Goal: Task Accomplishment & Management: Use online tool/utility

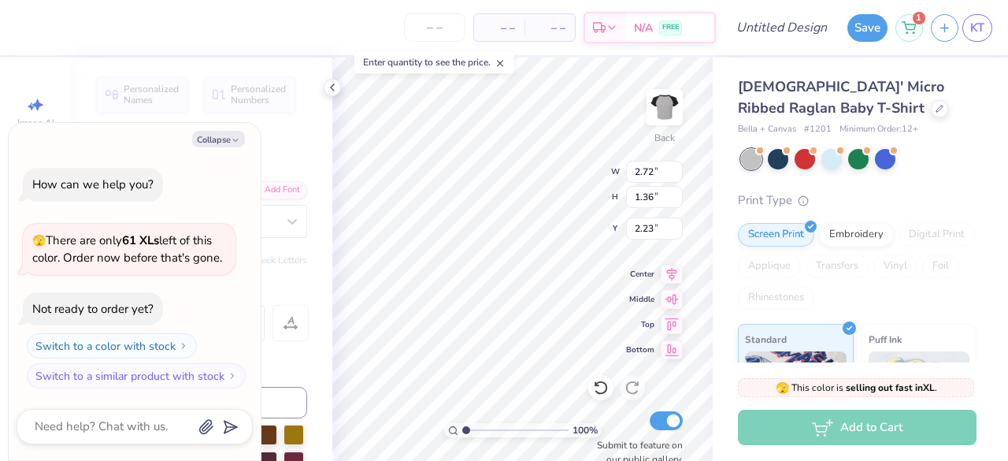
scroll to position [13, 2]
type textarea "x"
type textarea "t"
type textarea "x"
type textarea "te"
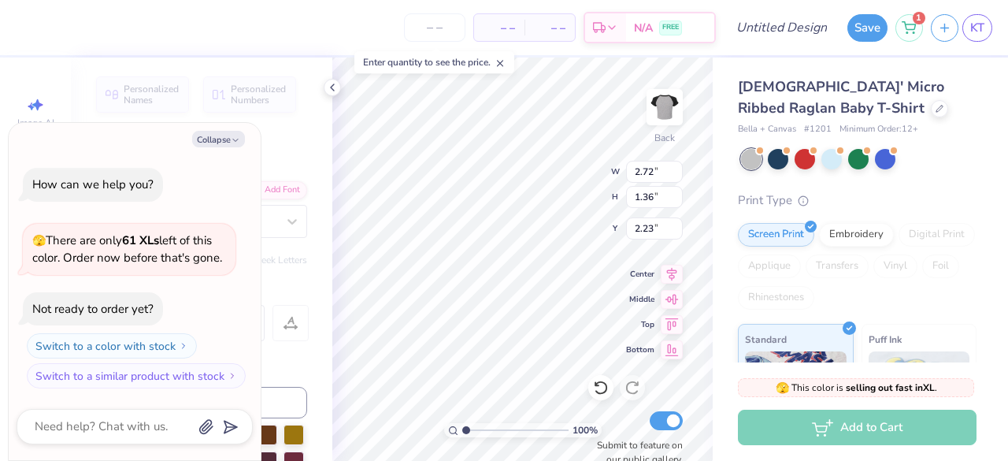
type textarea "x"
type textarea "tex"
type textarea "x"
type textarea "[US_STATE]"
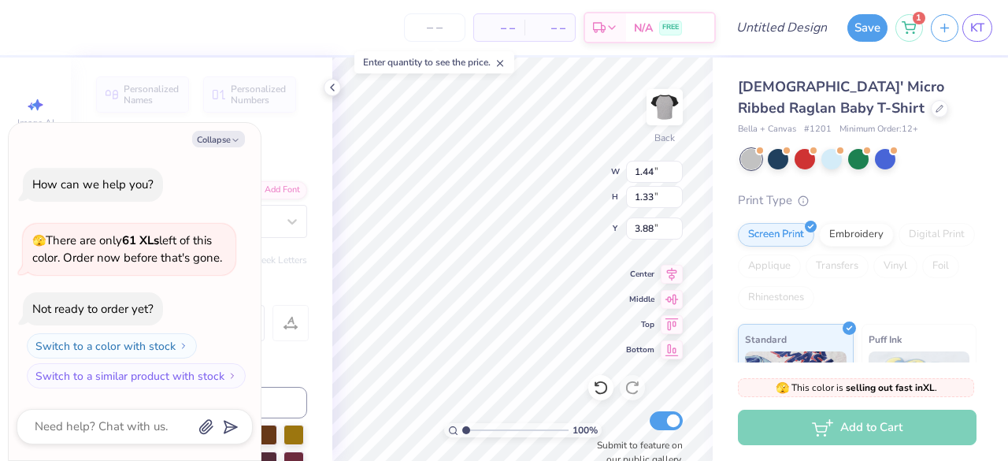
type textarea "x"
type textarea "R"
type textarea "x"
type textarea "[PERSON_NAME]"
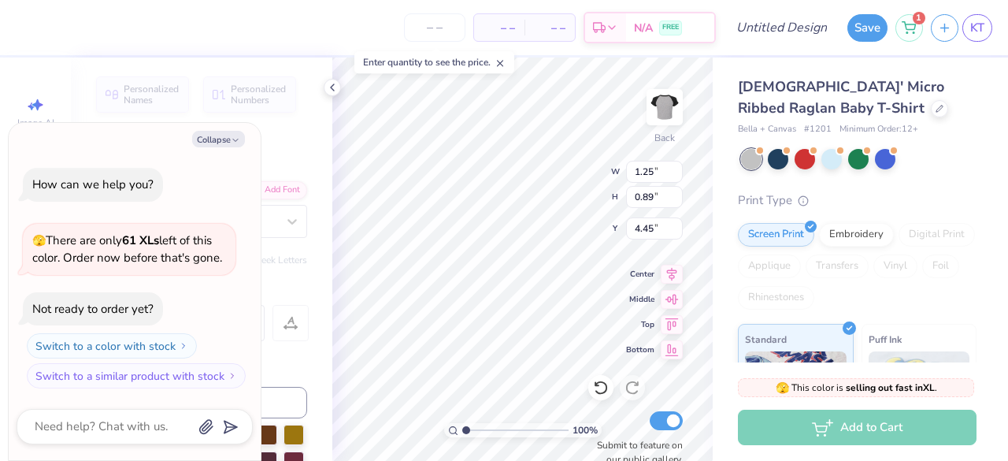
type textarea "x"
type textarea "a"
type textarea "x"
type textarea "al"
type textarea "x"
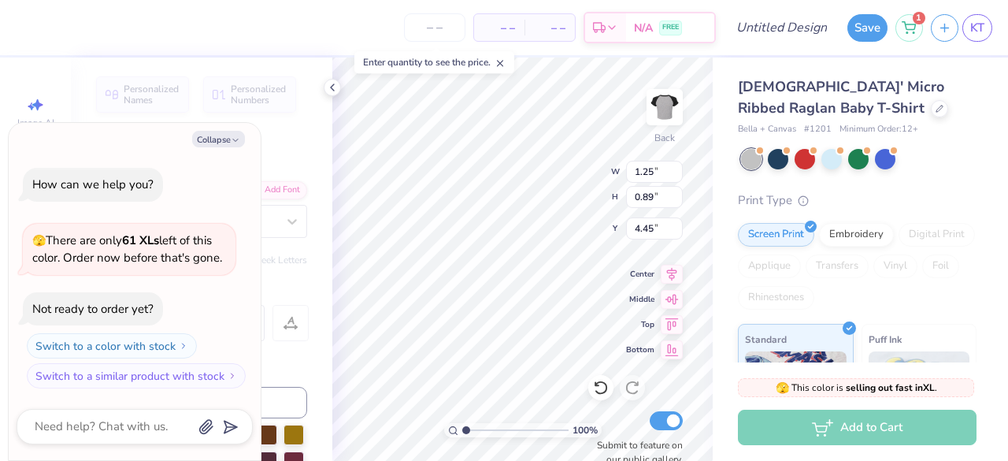
type textarea "als"
type textarea "x"
type textarea "‘2"
type textarea "x"
type textarea "‘"
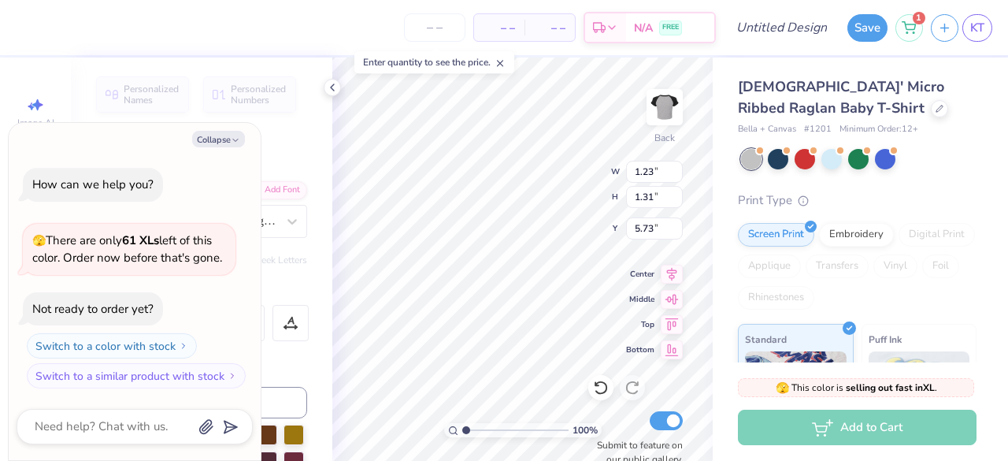
type textarea "x"
type textarea "es"
type textarea "x"
type textarea "est"
type textarea "x"
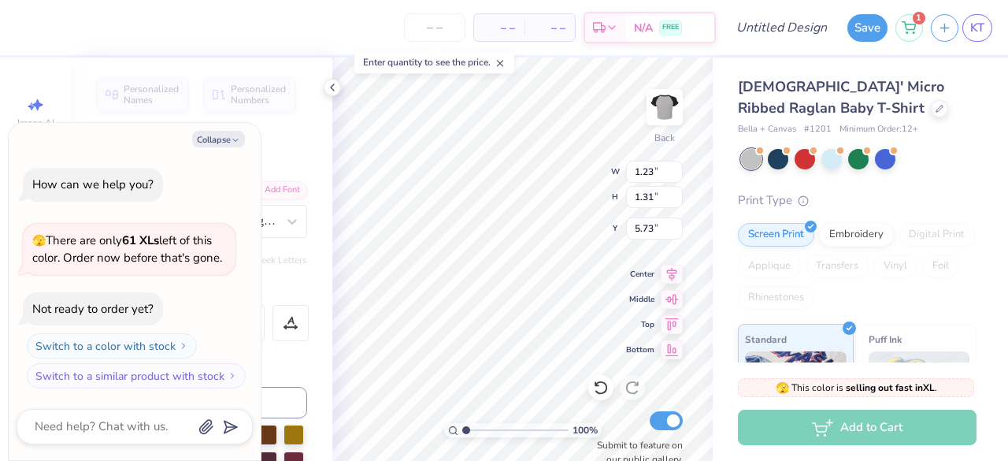
type textarea "est."
type textarea "x"
type textarea "est."
type textarea "x"
type textarea "est. 2"
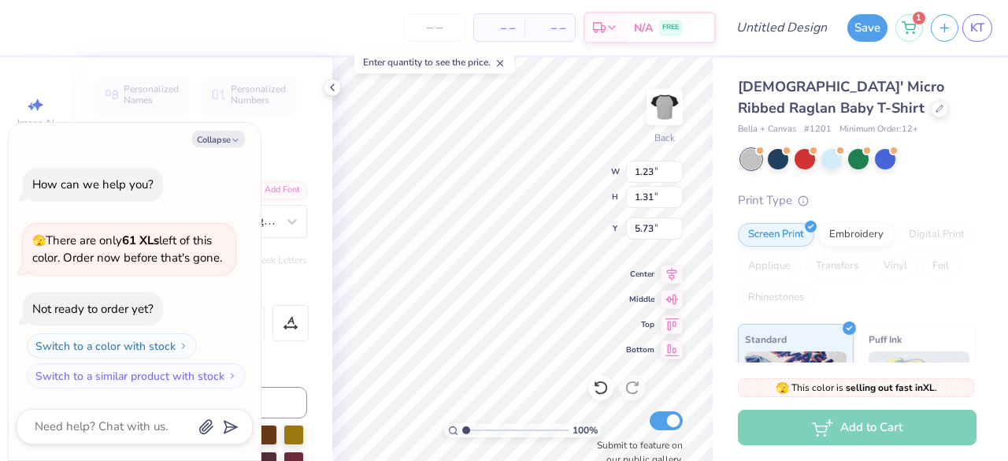
type textarea "x"
type textarea "est. 2013"
type textarea "x"
type input "2.07"
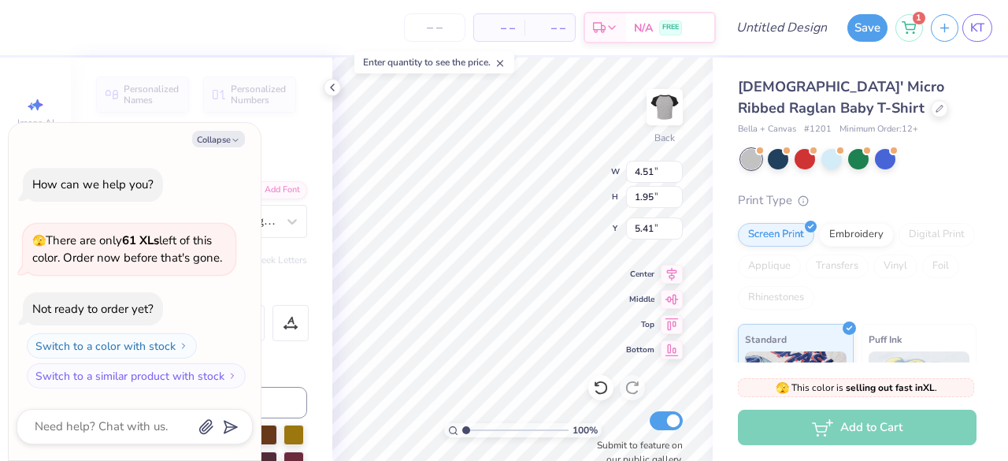
type input "0.90"
type input "6.46"
type textarea "x"
type input "5.67"
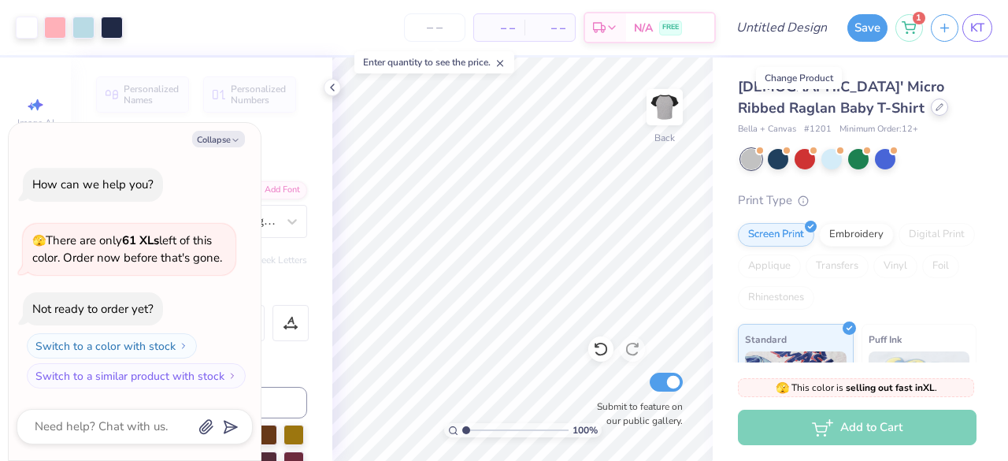
click at [936, 110] on icon at bounding box center [940, 107] width 8 height 8
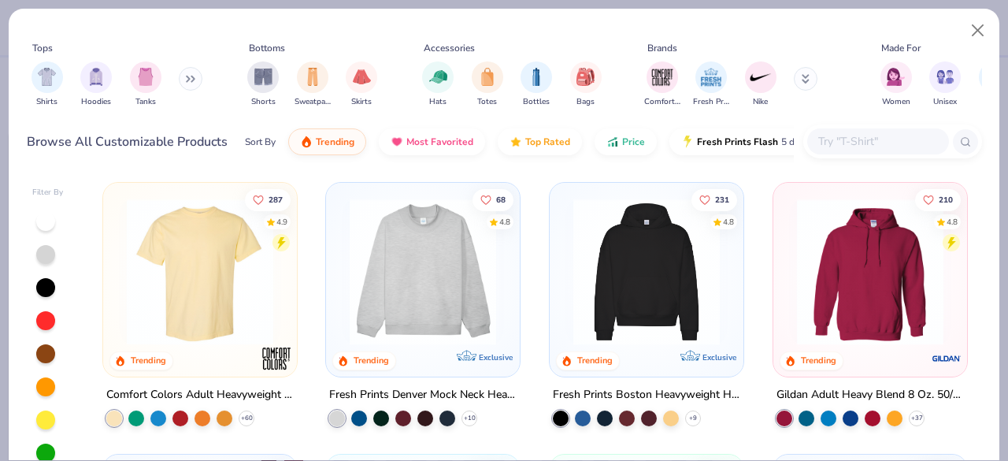
click at [183, 307] on img at bounding box center [200, 272] width 162 height 147
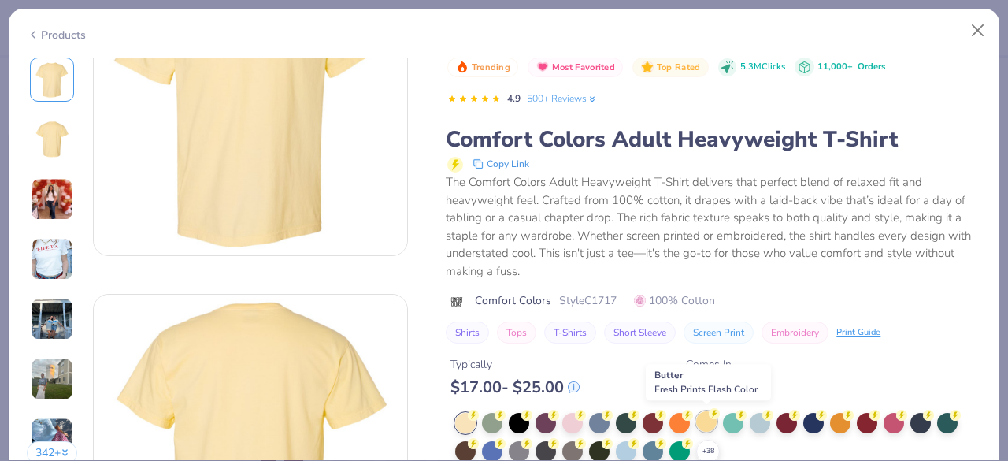
scroll to position [150, 0]
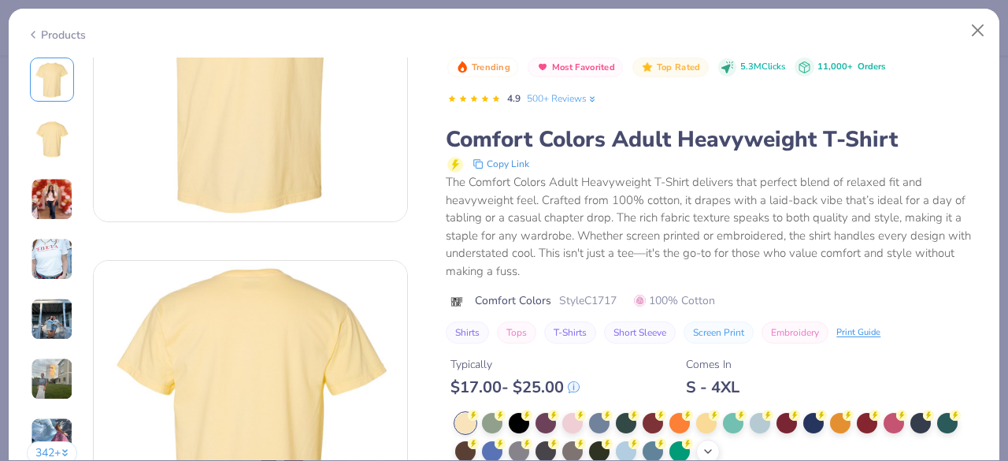
click at [709, 445] on icon at bounding box center [708, 451] width 13 height 13
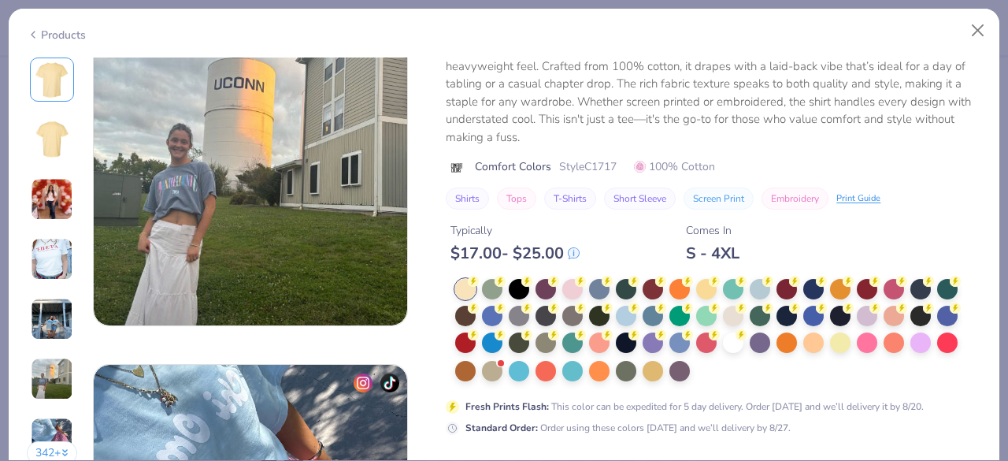
scroll to position [1803, 0]
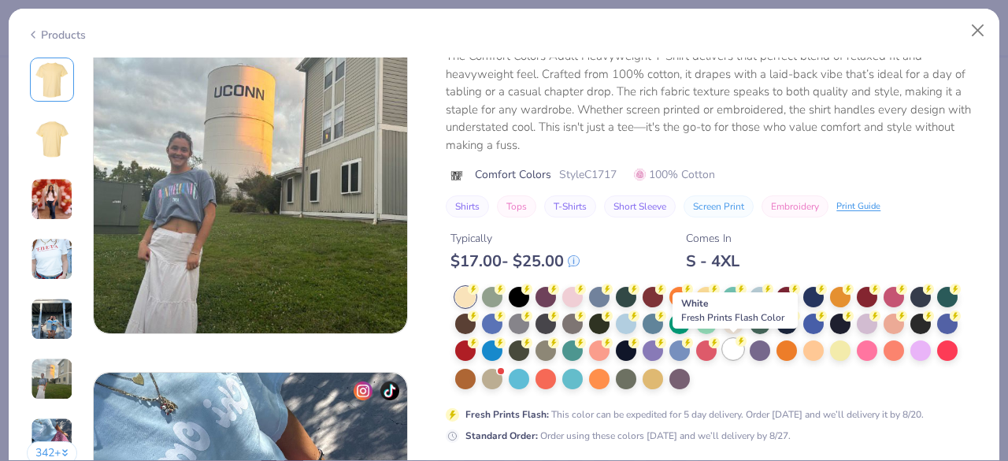
click at [737, 346] on div at bounding box center [733, 349] width 20 height 20
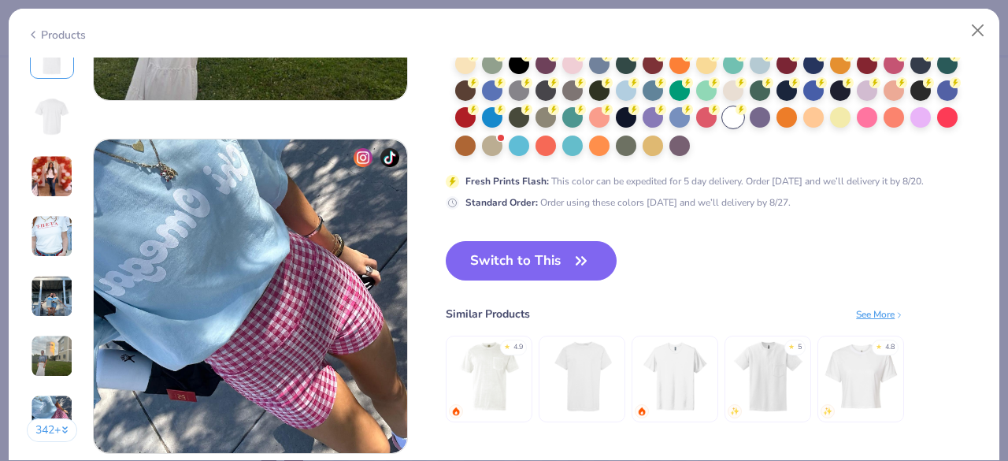
scroll to position [1878, 0]
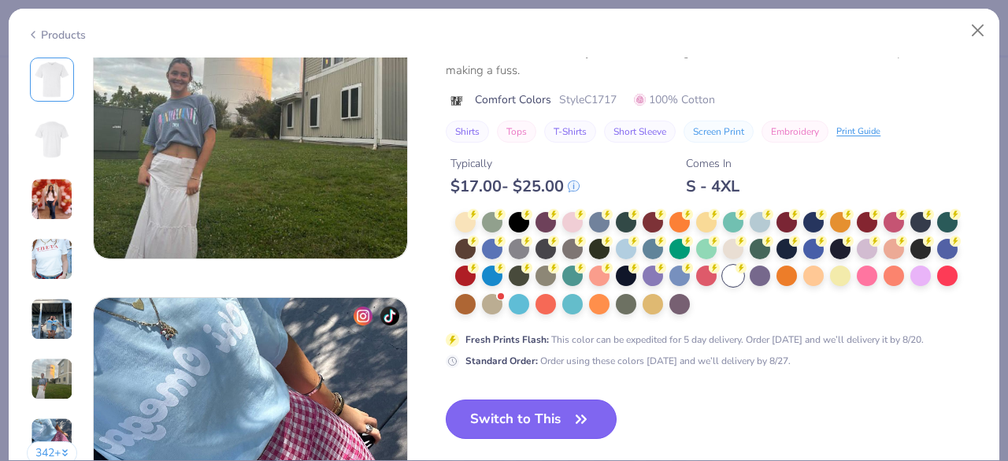
click at [525, 414] on button "Switch to This" at bounding box center [531, 418] width 171 height 39
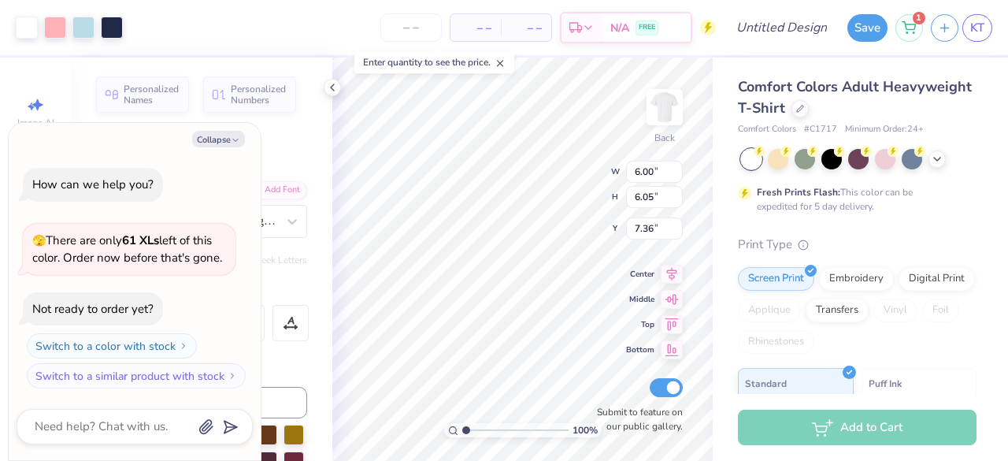
type textarea "x"
type input "9.08"
type input "9.16"
type input "4.24"
type textarea "x"
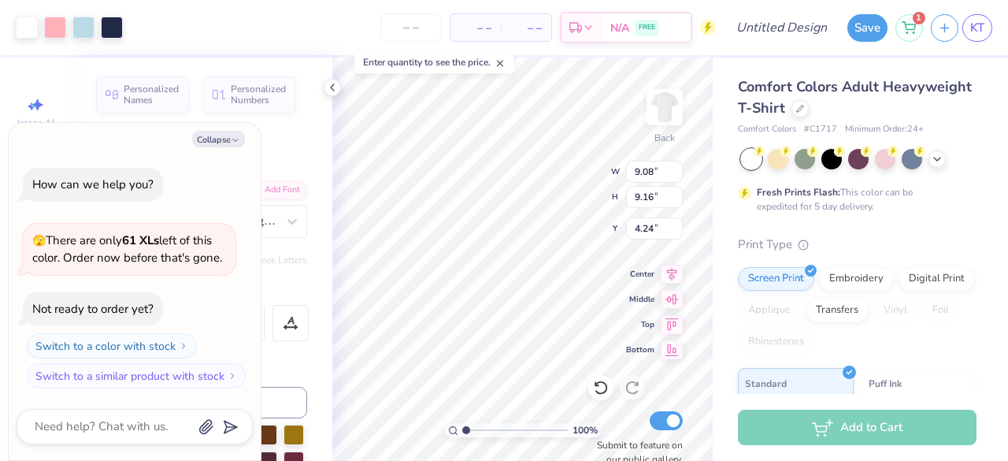
type input "3.00"
type textarea "x"
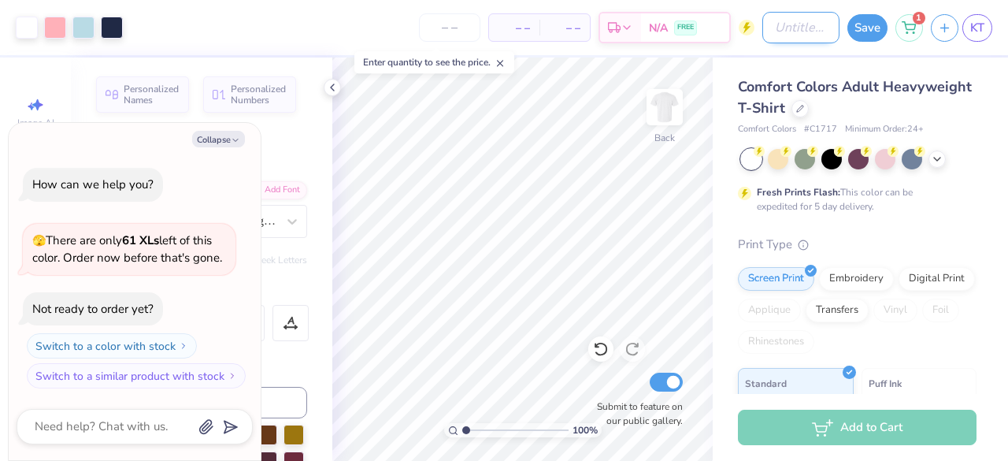
click at [786, 27] on input "Design Title" at bounding box center [801, 28] width 77 height 32
type input "f"
type textarea "x"
type input "fl"
type textarea "x"
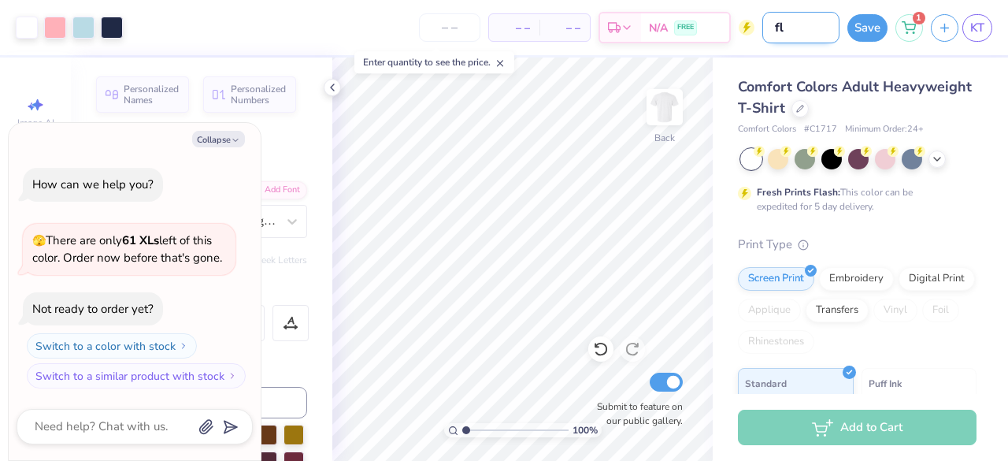
type input "fla"
type textarea "x"
type input "flag"
type textarea "x"
type input "flags"
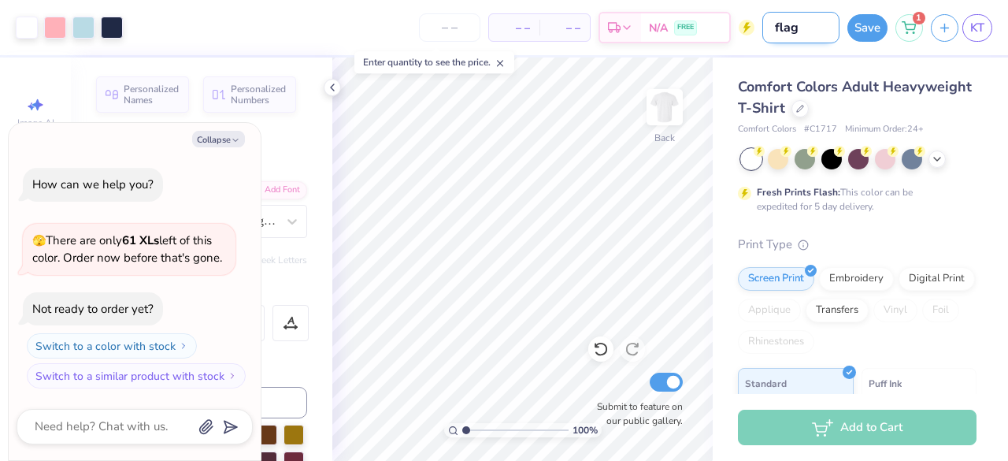
type textarea "x"
type input "flags"
click at [871, 35] on button "Save" at bounding box center [868, 26] width 40 height 28
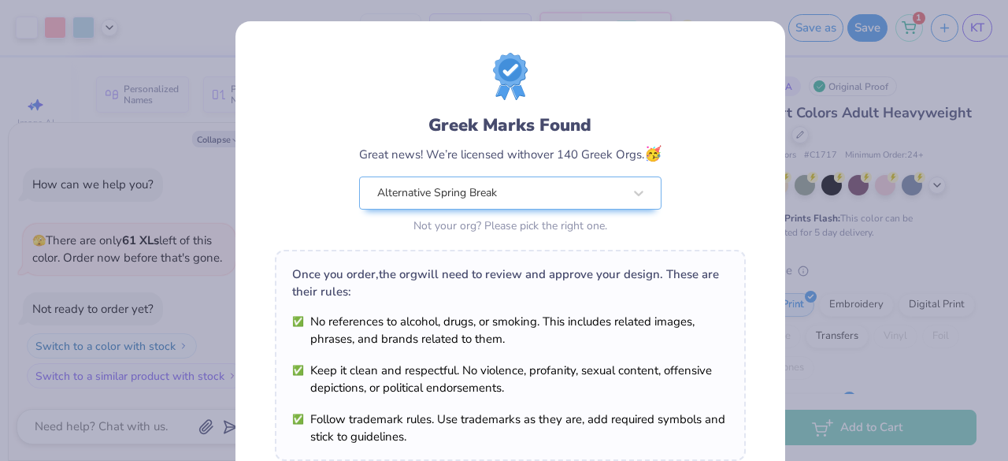
scroll to position [274, 0]
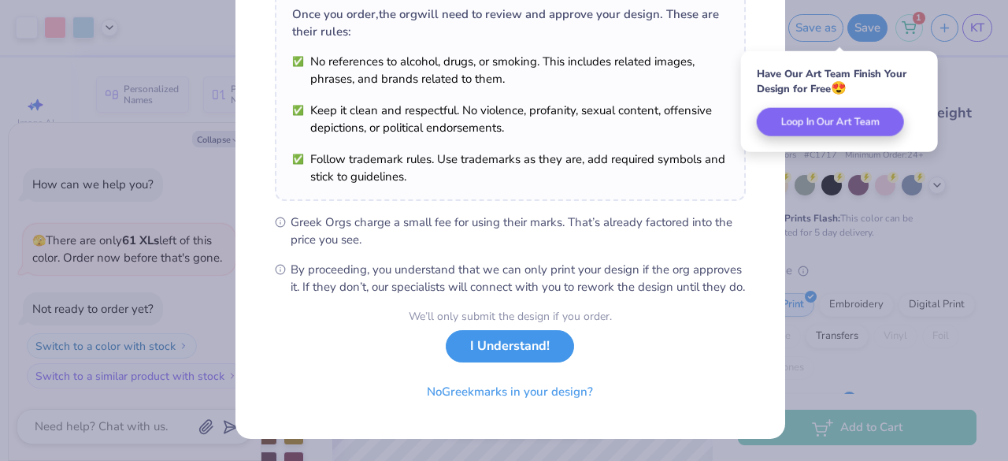
click at [491, 355] on button "I Understand!" at bounding box center [510, 346] width 128 height 32
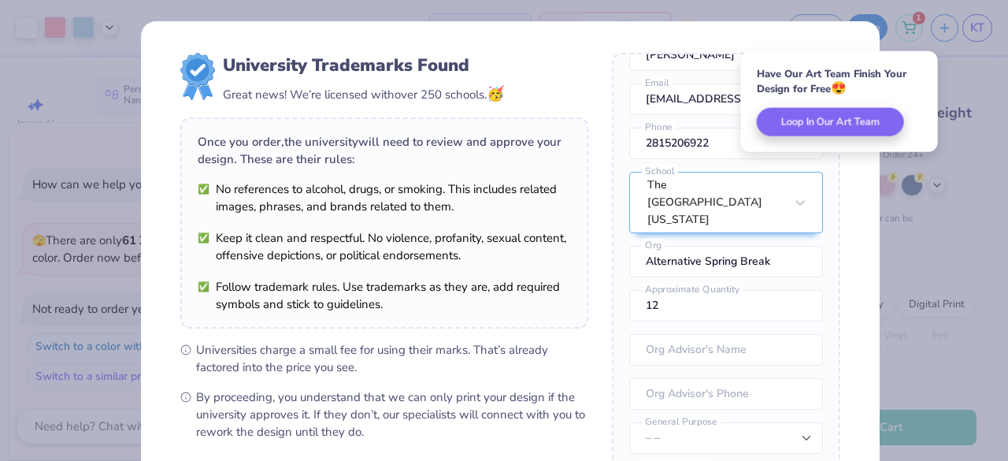
scroll to position [223, 0]
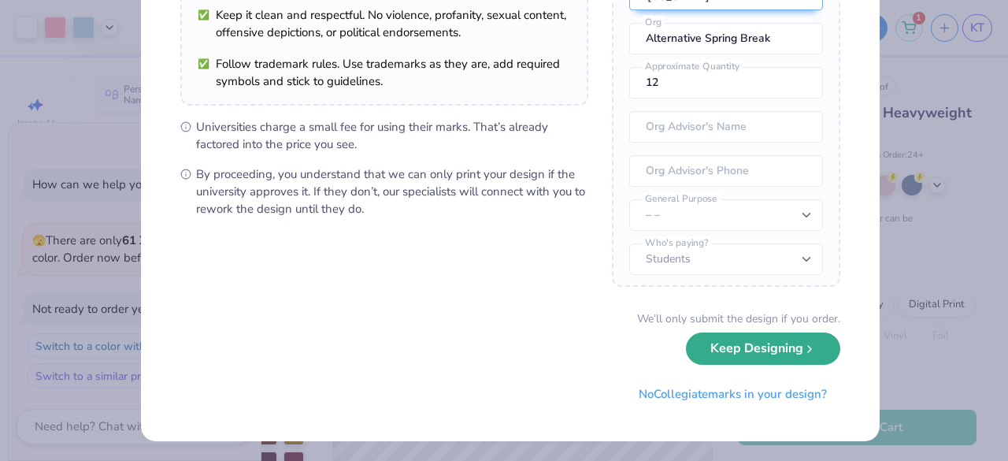
click at [707, 358] on button "Keep Designing" at bounding box center [763, 348] width 154 height 32
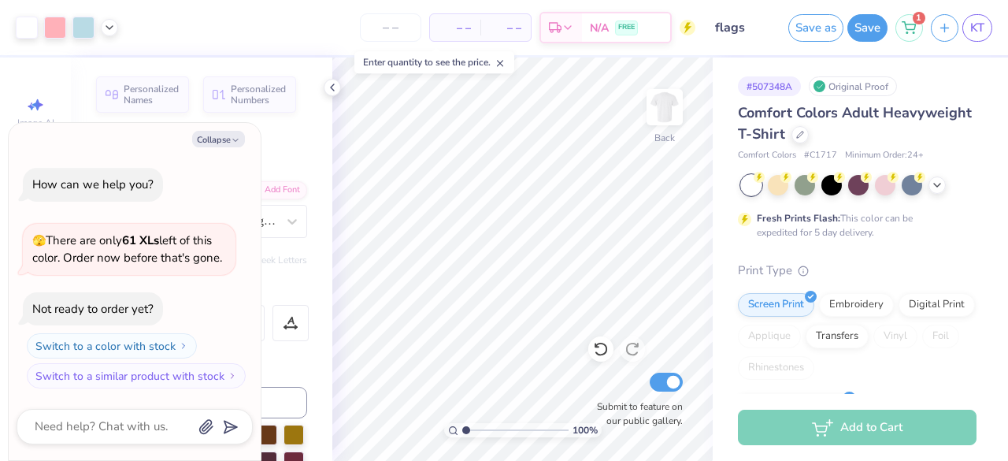
type textarea "x"
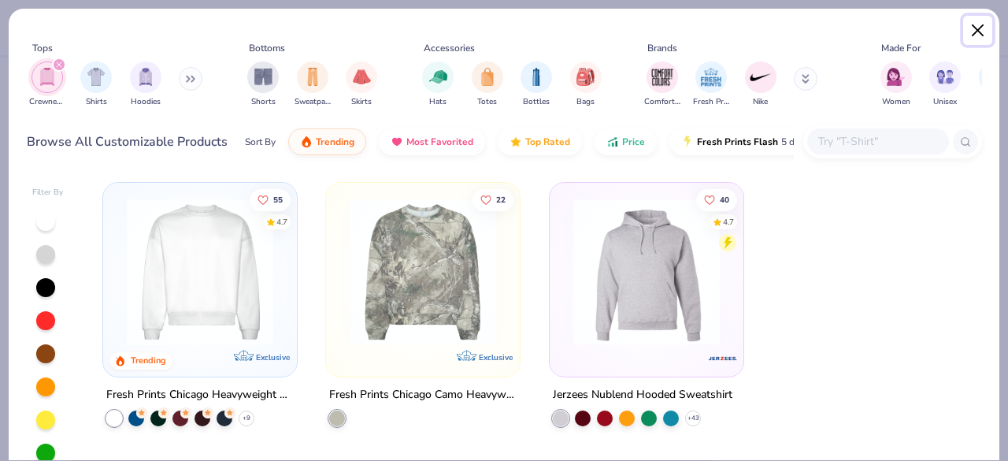
click at [983, 28] on button "Close" at bounding box center [978, 31] width 30 height 30
